Goal: Navigation & Orientation: Find specific page/section

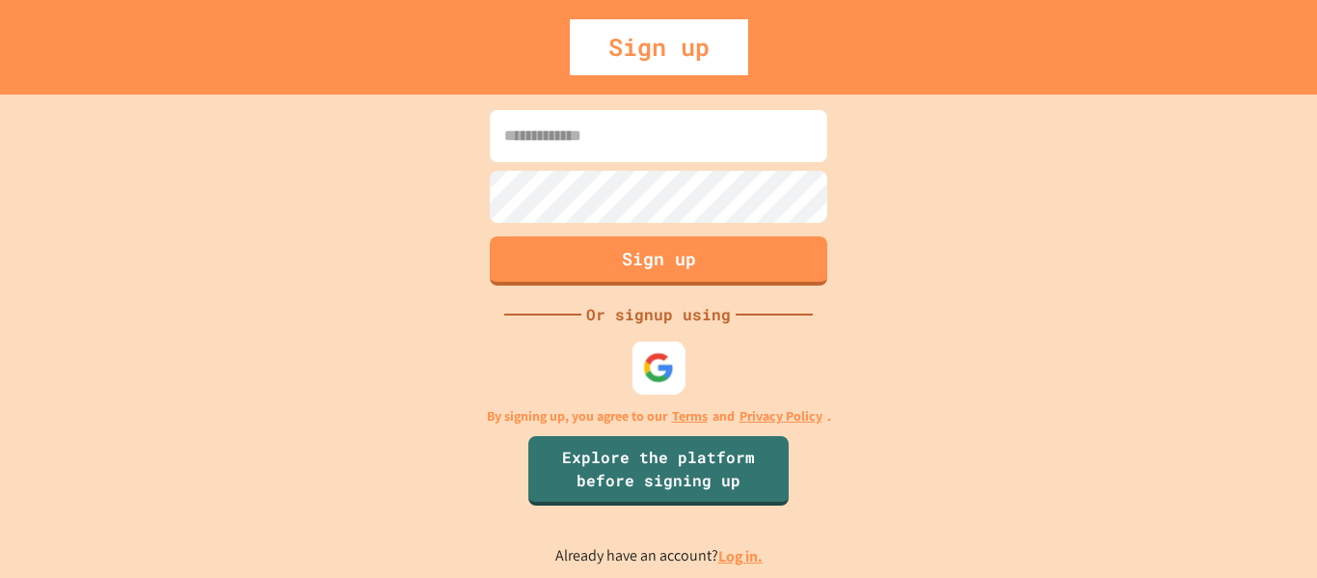
click at [650, 364] on img at bounding box center [659, 367] width 32 height 32
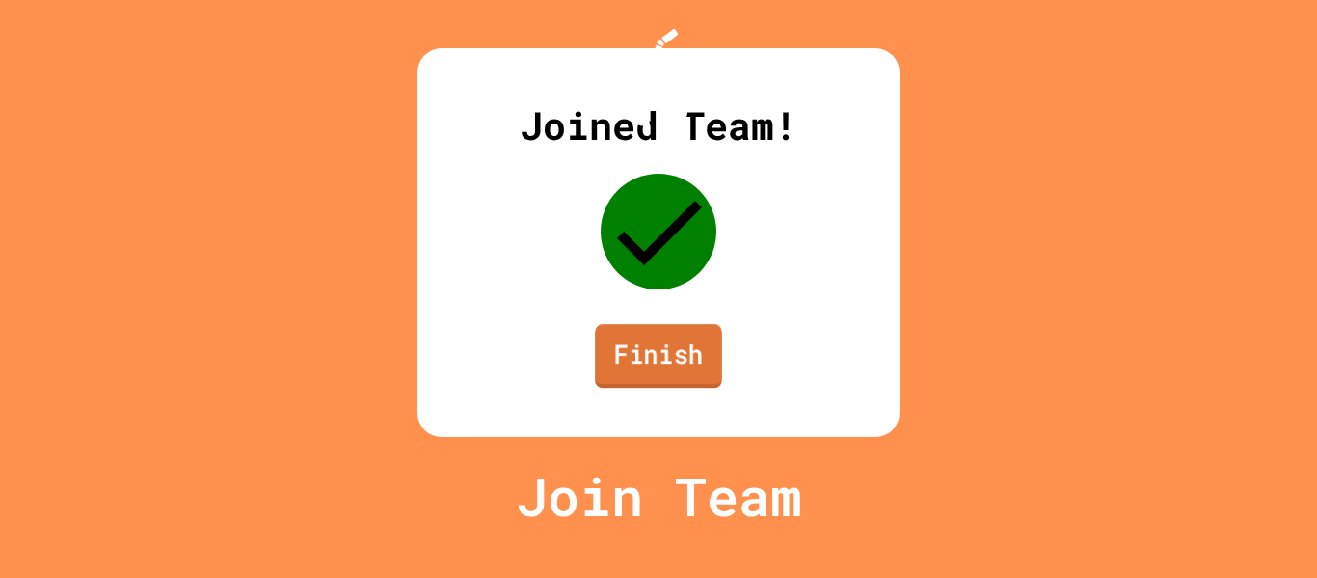
click at [631, 388] on link "Finish" at bounding box center [658, 356] width 127 height 64
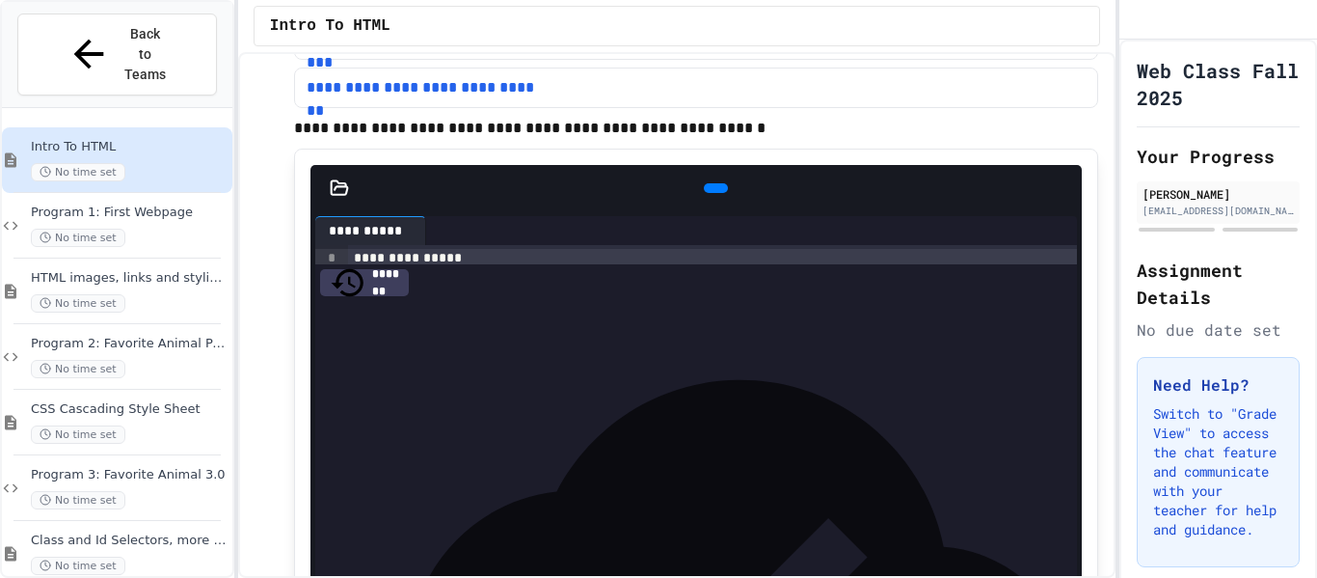
scroll to position [93, 0]
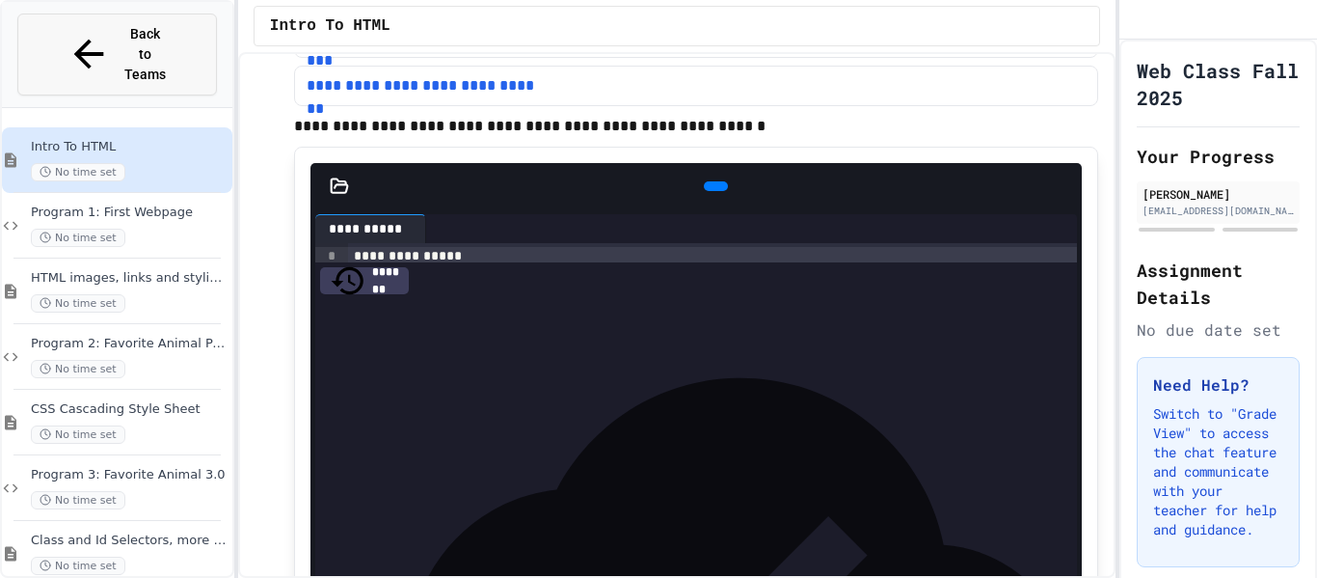
click at [129, 35] on span "Back to Teams" at bounding box center [144, 54] width 45 height 61
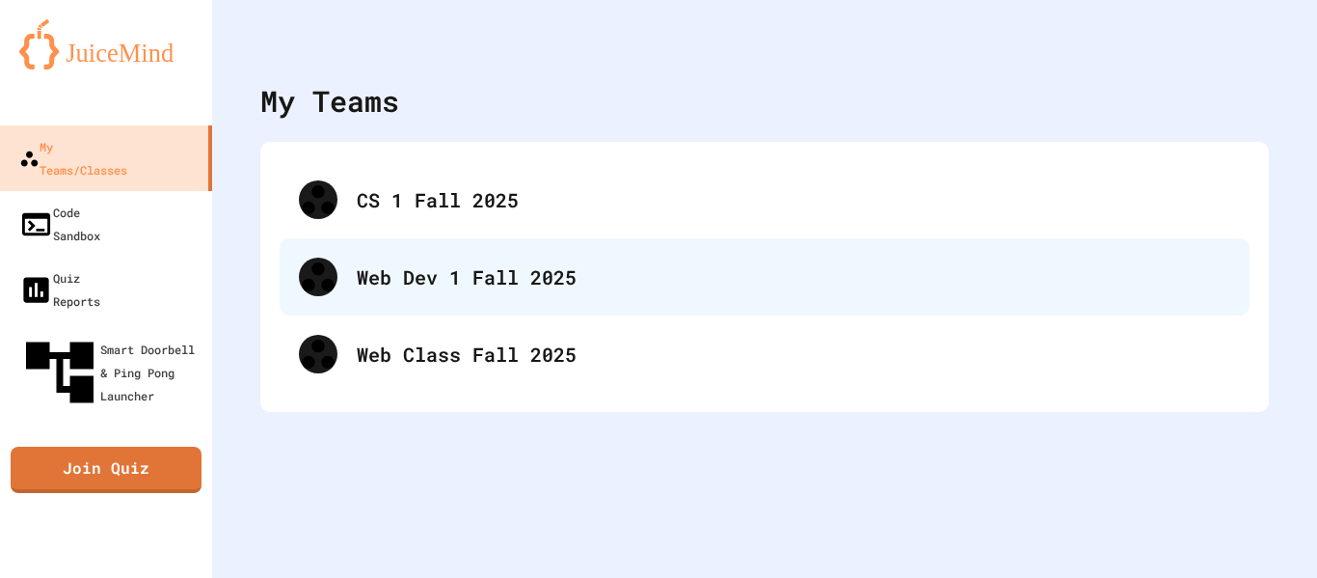
click at [344, 276] on div "Web Dev 1 Fall 2025" at bounding box center [765, 276] width 970 height 77
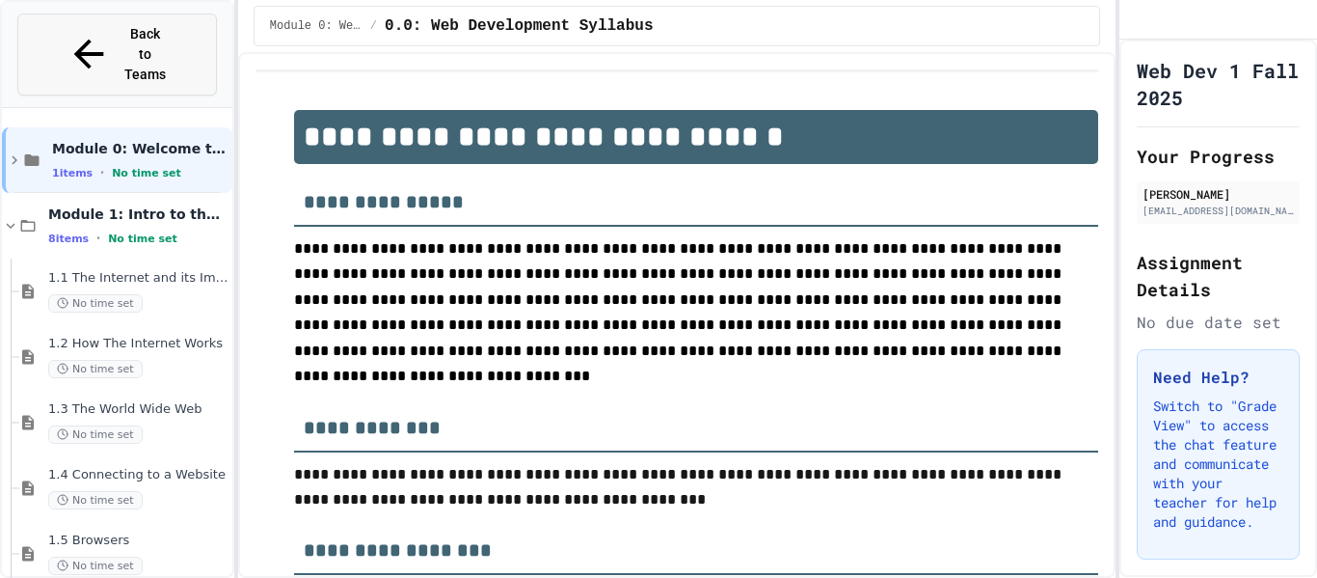
click at [122, 40] on span "Back to Teams" at bounding box center [144, 54] width 45 height 61
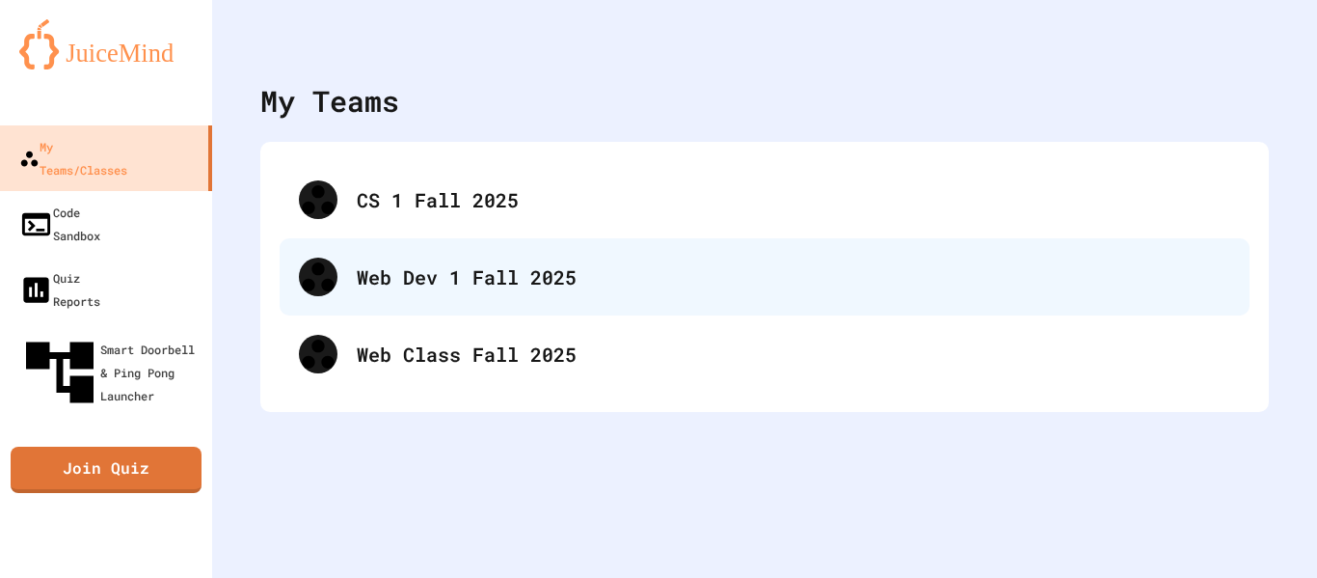
click at [374, 301] on div "Web Dev 1 Fall 2025" at bounding box center [765, 276] width 970 height 77
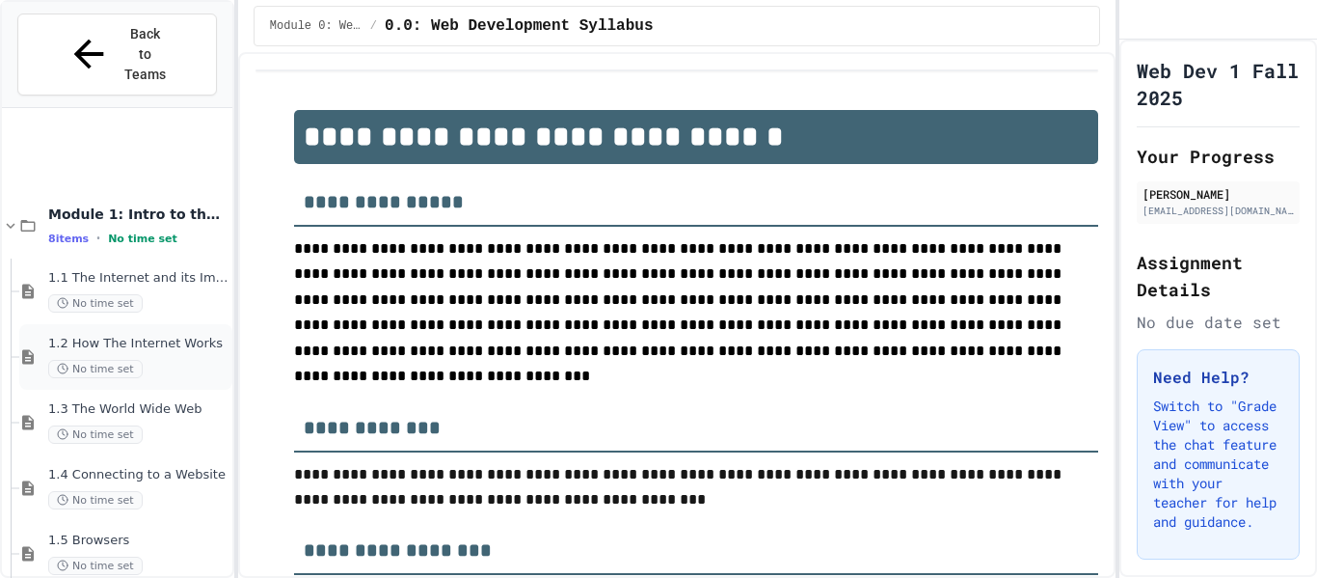
scroll to position [186, 0]
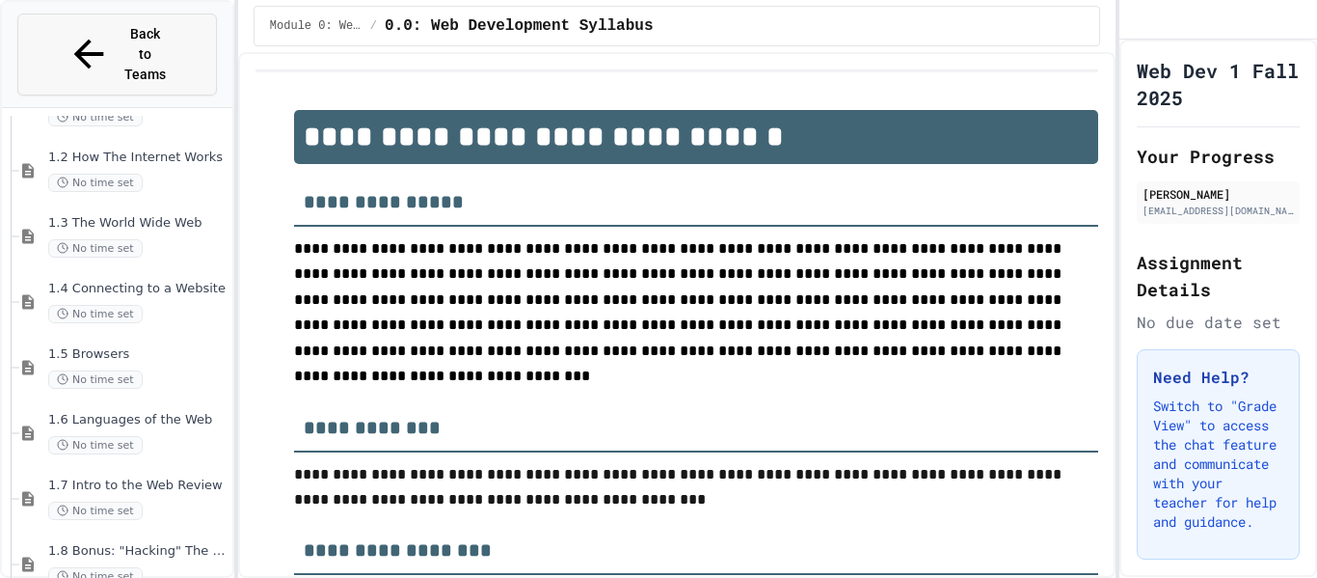
click at [59, 20] on button "Back to Teams" at bounding box center [117, 54] width 200 height 82
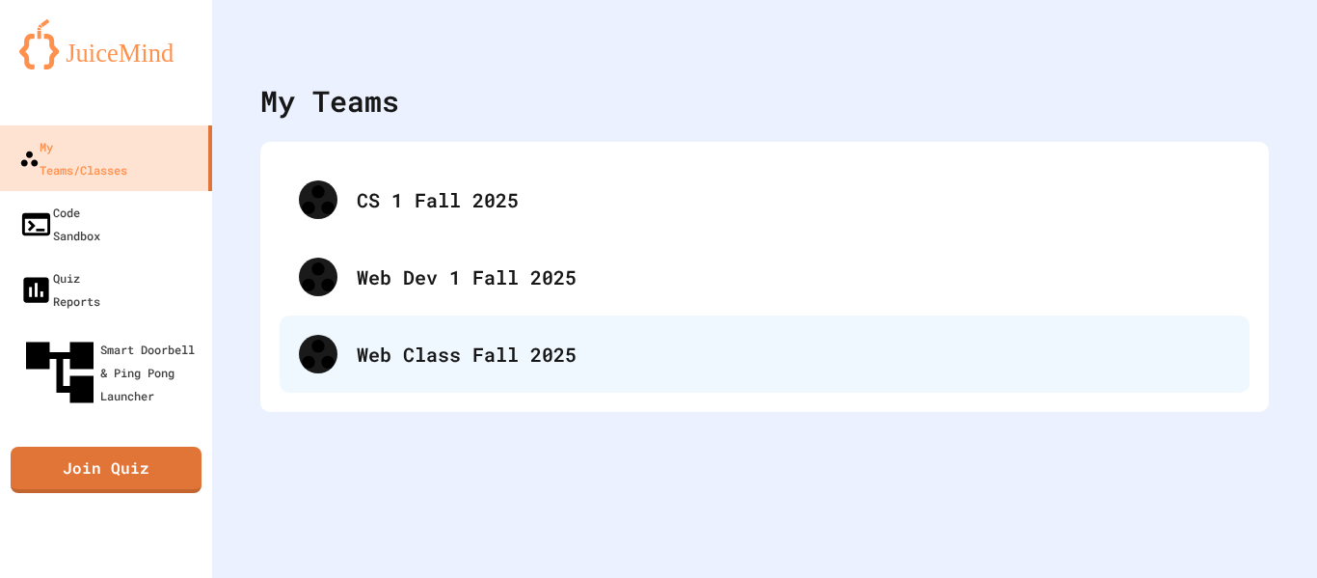
click at [415, 379] on div "Web Class Fall 2025" at bounding box center [765, 353] width 970 height 77
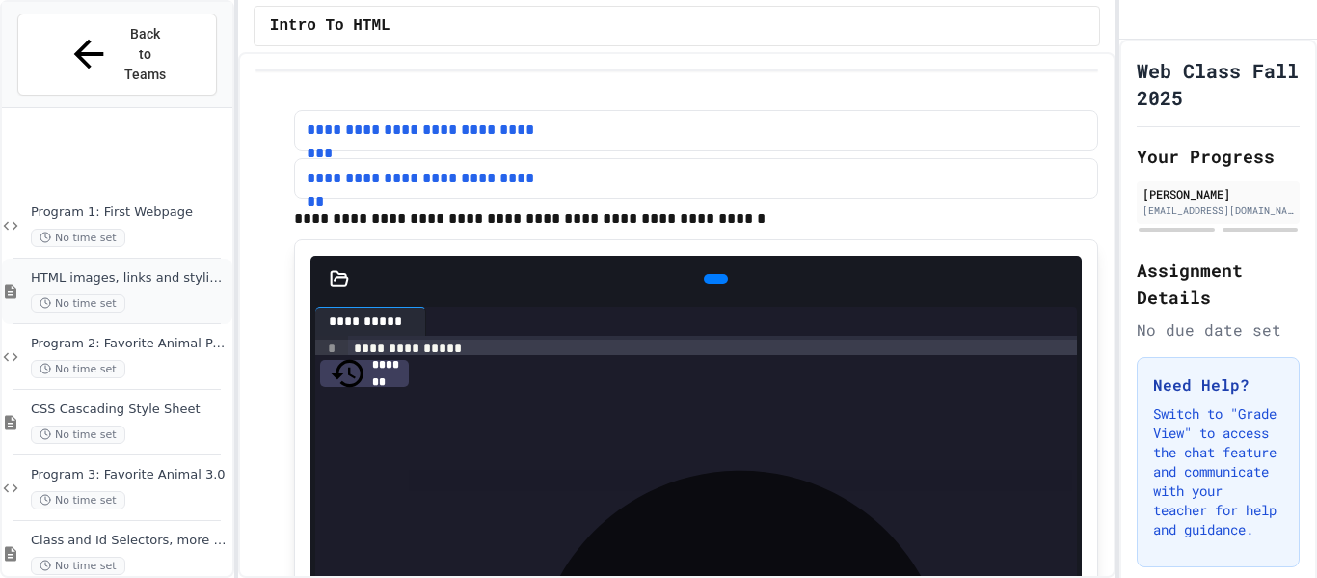
scroll to position [186, 0]
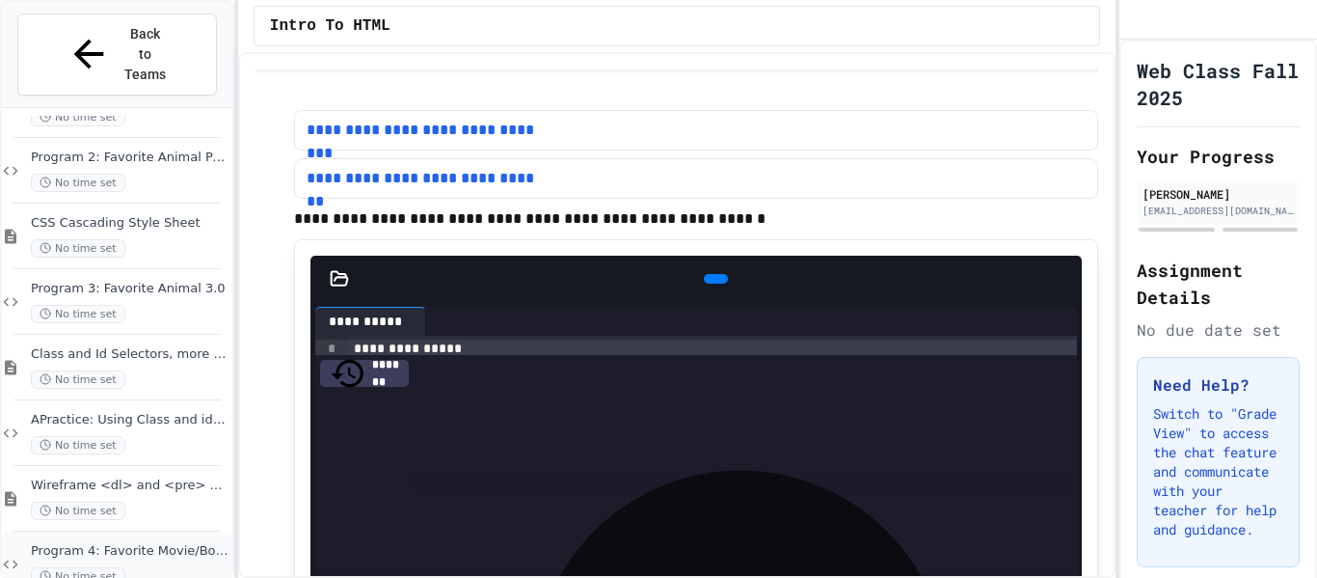
click at [156, 543] on span "Program 4: Favorite Movie/Book" at bounding box center [130, 551] width 198 height 16
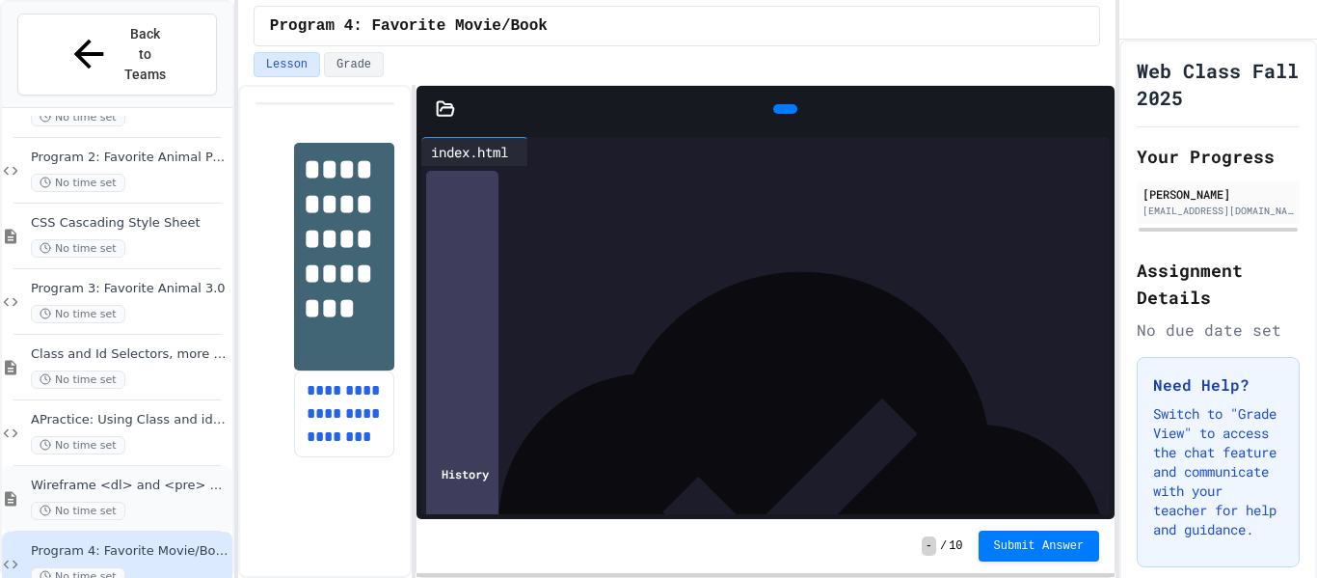
click at [138, 477] on div "Wireframe <dl> and <pre> Notes No time set" at bounding box center [130, 498] width 198 height 42
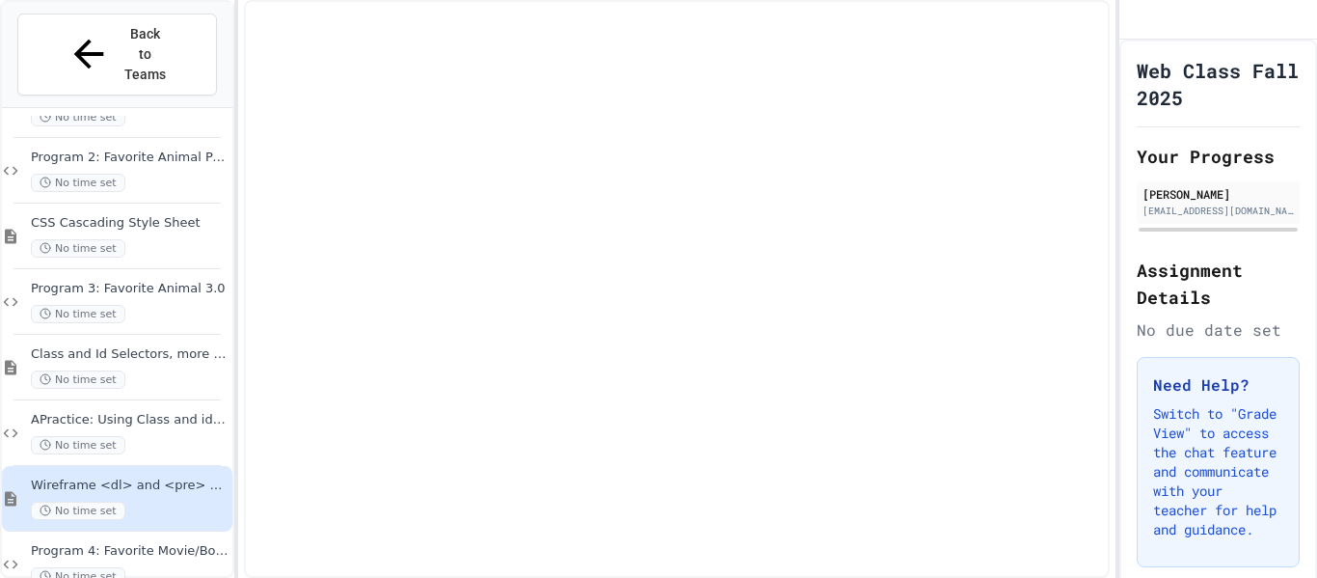
scroll to position [163, 0]
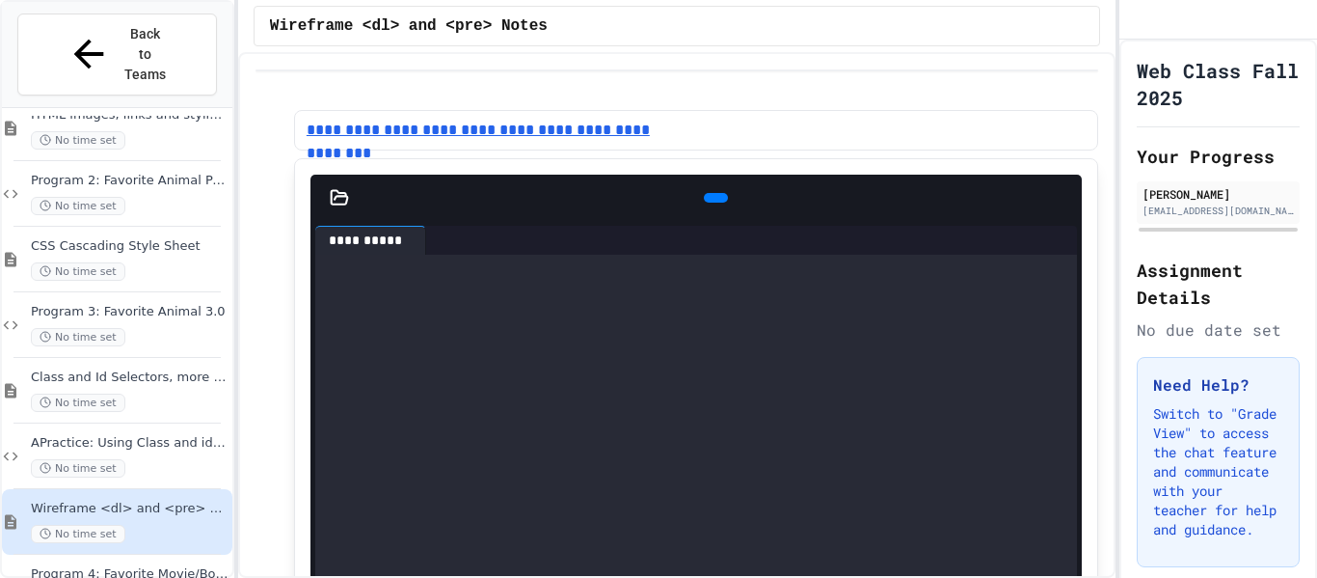
click at [486, 121] on link "**********" at bounding box center [491, 130] width 369 height 23
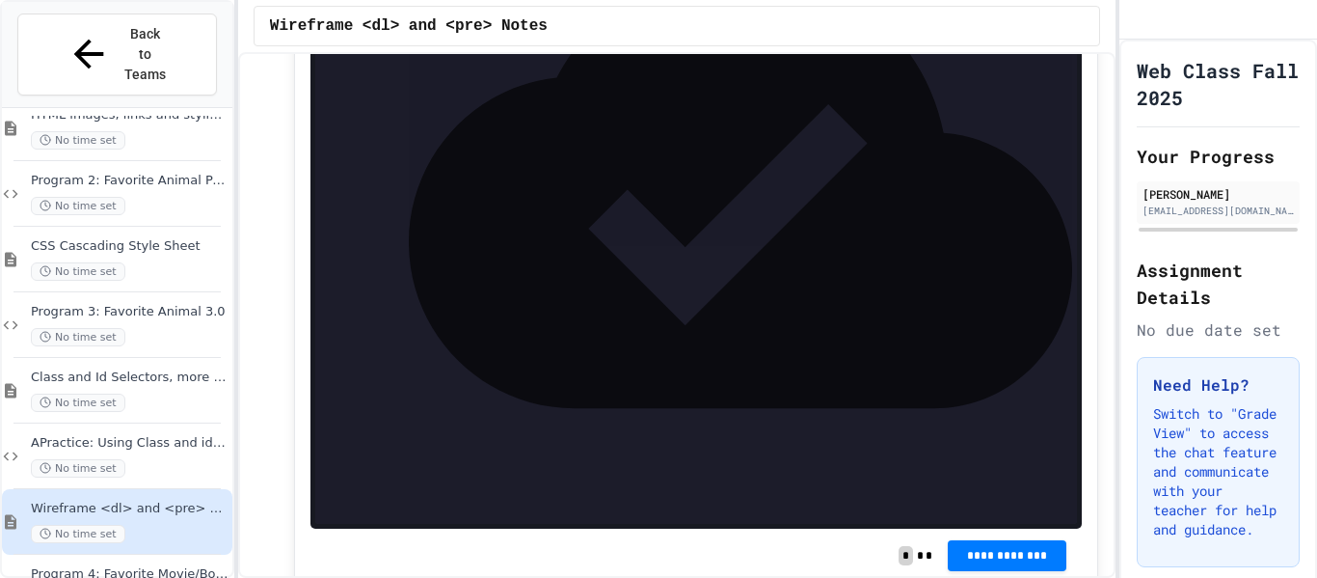
scroll to position [510, 0]
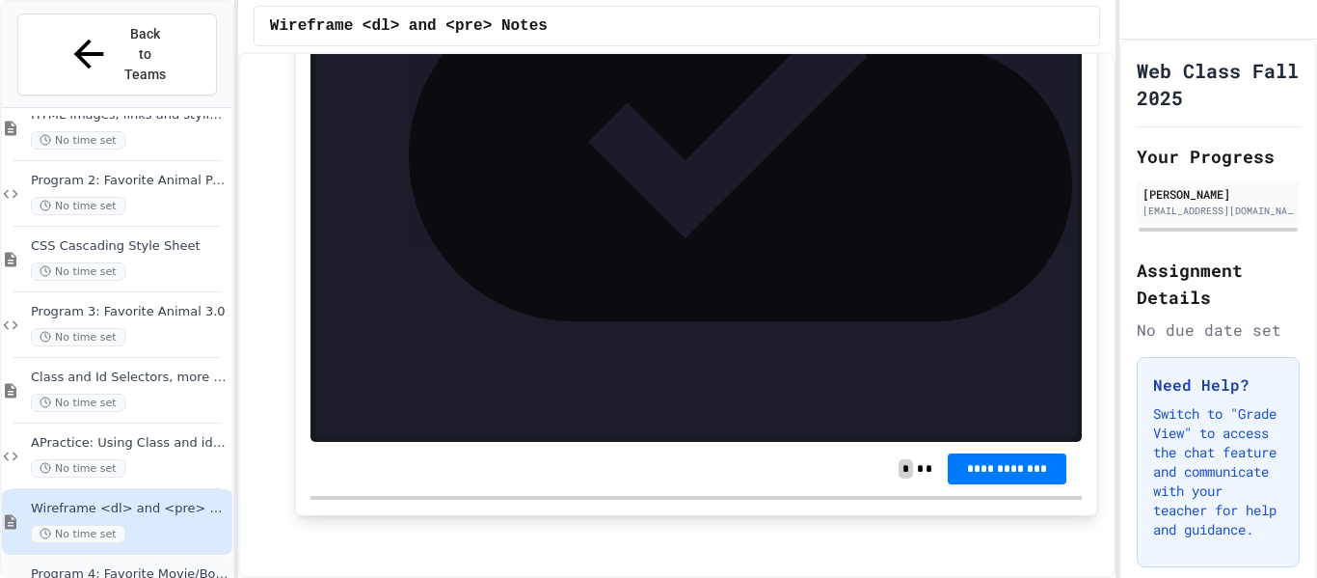
click at [150, 566] on div "Program 4: Favorite Movie/Book No time set" at bounding box center [130, 587] width 198 height 42
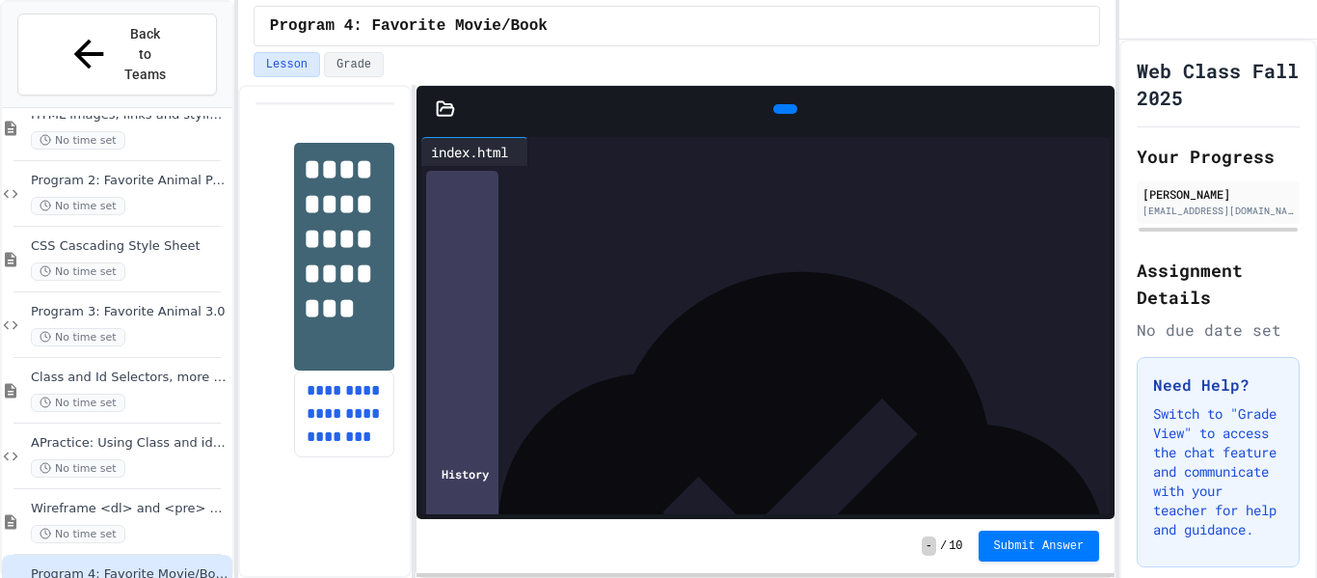
scroll to position [352, 0]
click at [636, 213] on div at bounding box center [784, 216] width 656 height 19
click at [494, 227] on span "****" at bounding box center [482, 226] width 21 height 13
